Goal: Transaction & Acquisition: Purchase product/service

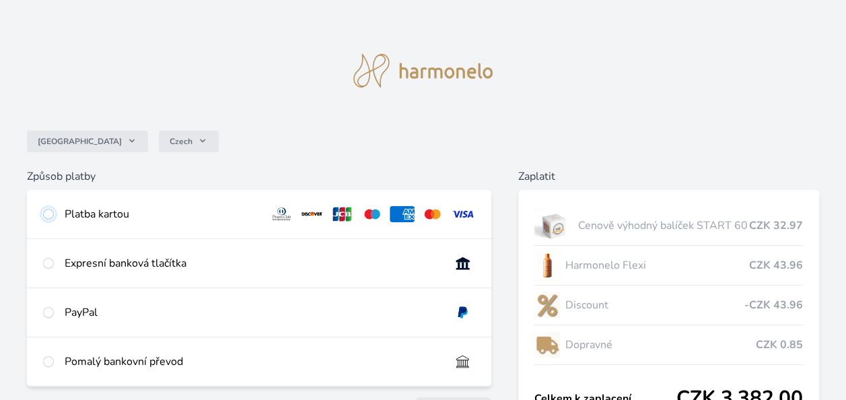
click at [51, 213] on input "radio" at bounding box center [48, 214] width 11 height 11
radio input "true"
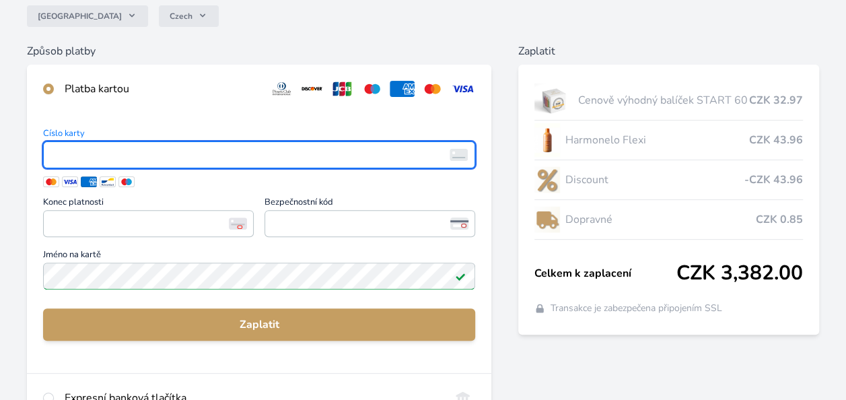
scroll to position [152, 0]
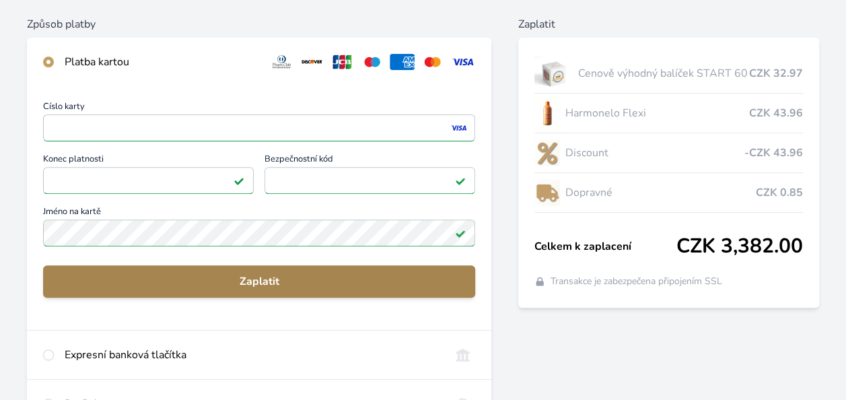
click at [164, 281] on span "Zaplatit" at bounding box center [259, 281] width 411 height 16
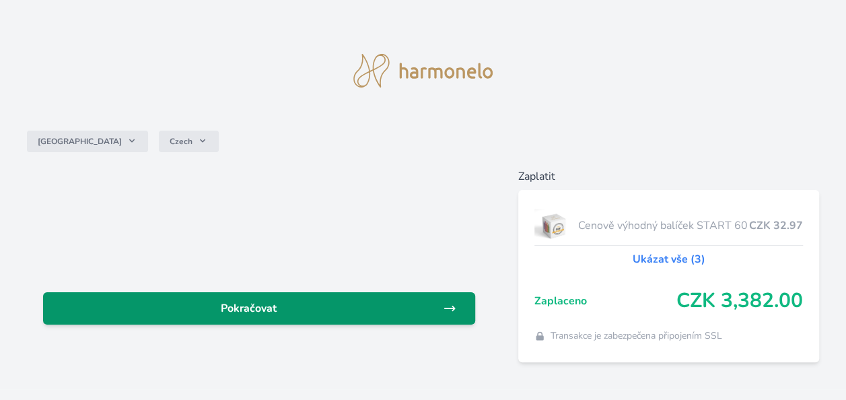
click at [357, 317] on link "Pokračovat" at bounding box center [259, 308] width 432 height 32
